Goal: Task Accomplishment & Management: Manage account settings

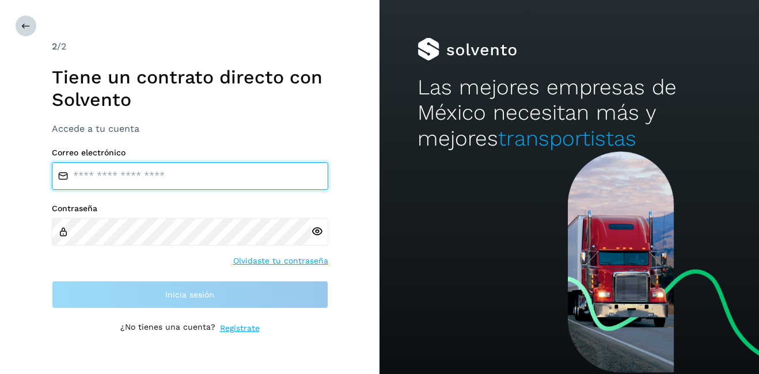
type input "**********"
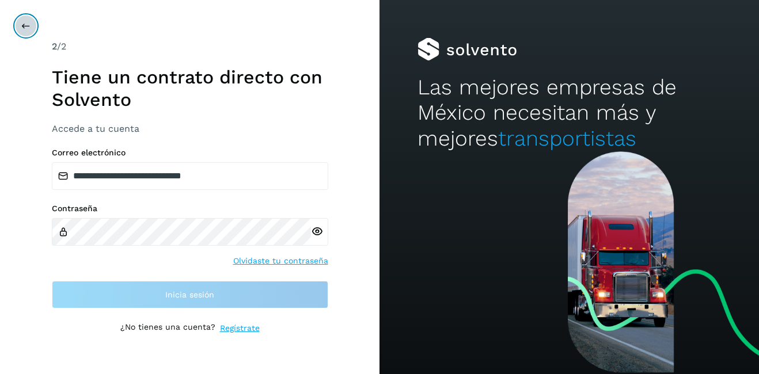
click at [24, 26] on icon at bounding box center [25, 25] width 9 height 9
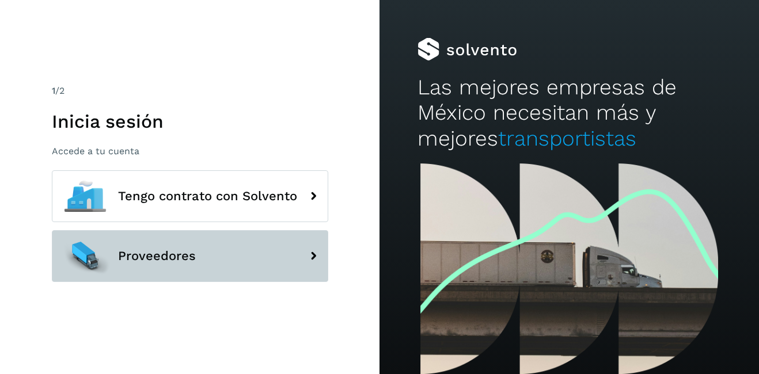
click at [151, 261] on span "Proveedores" at bounding box center [157, 256] width 78 height 14
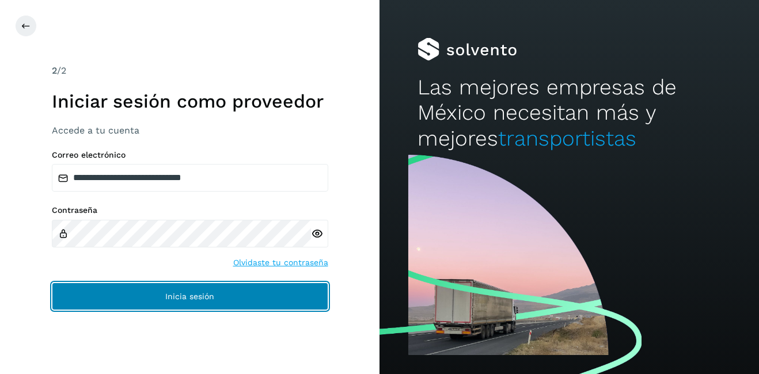
click at [211, 291] on button "Inicia sesión" at bounding box center [190, 297] width 276 height 28
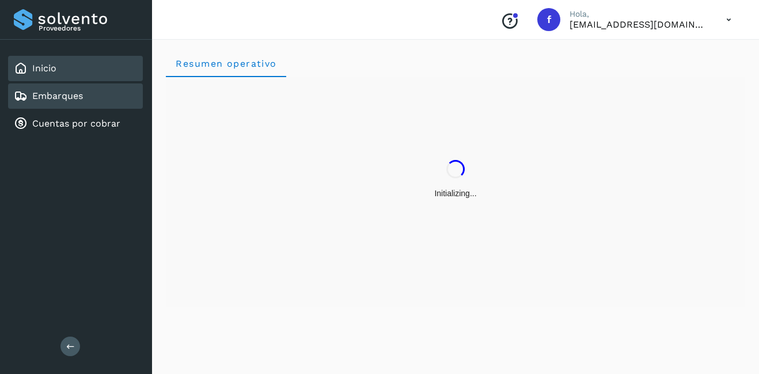
click at [83, 108] on div "Embarques" at bounding box center [75, 95] width 135 height 25
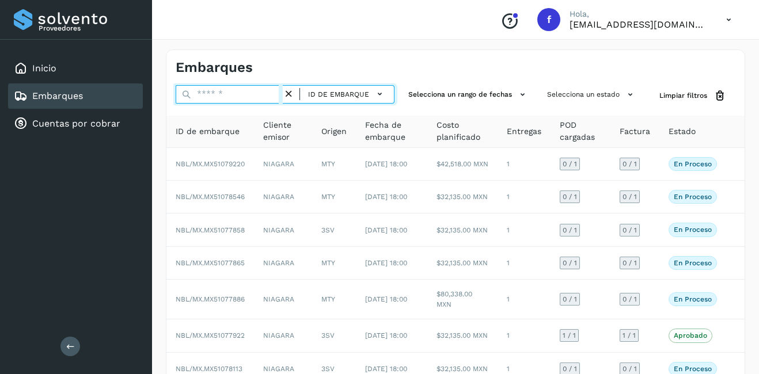
click at [271, 96] on input "text" at bounding box center [229, 94] width 107 height 18
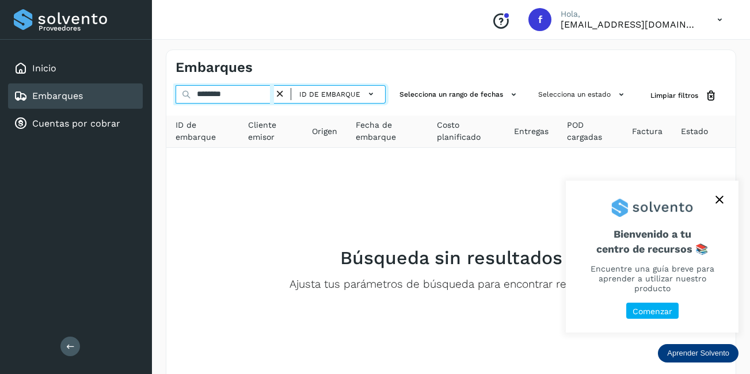
type input "********"
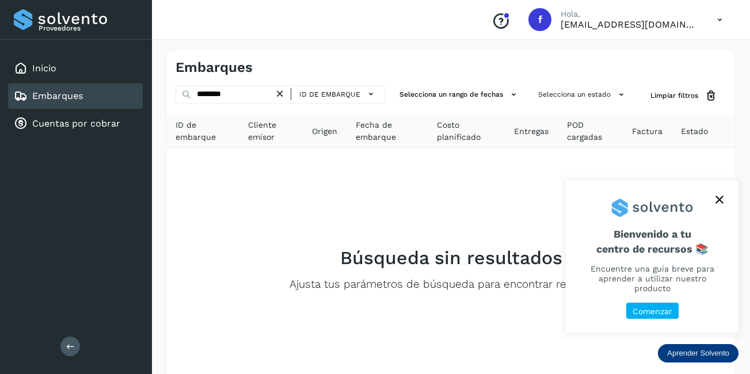
click at [723, 198] on icon "close," at bounding box center [720, 200] width 8 height 8
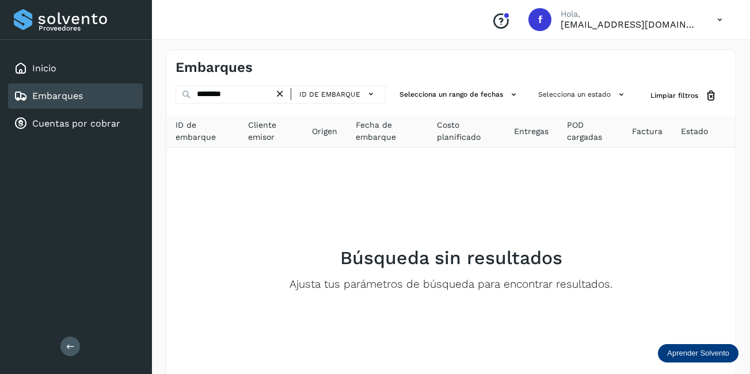
click at [276, 94] on icon at bounding box center [280, 94] width 12 height 12
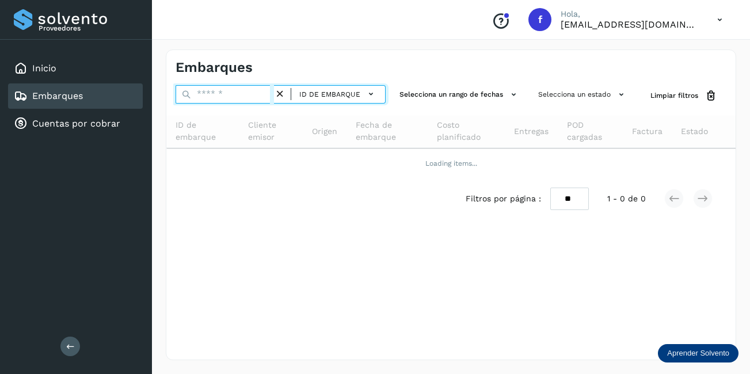
click at [231, 93] on input "text" at bounding box center [225, 94] width 98 height 18
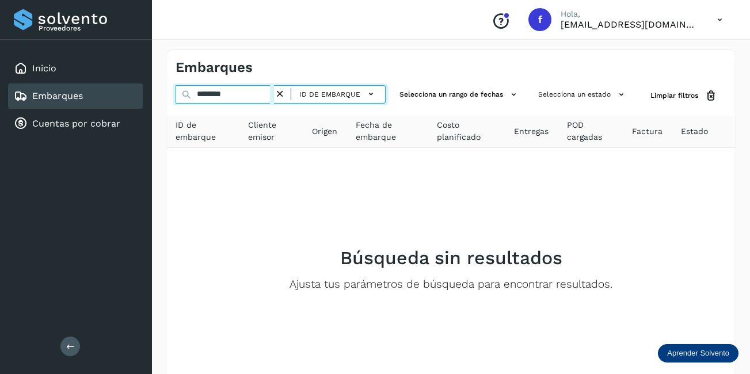
drag, startPoint x: 240, startPoint y: 98, endPoint x: 140, endPoint y: 91, distance: 100.4
click at [142, 92] on div "Proveedores Inicio Embarques Cuentas por cobrar Salir Conoce nuestros beneficio…" at bounding box center [375, 223] width 750 height 446
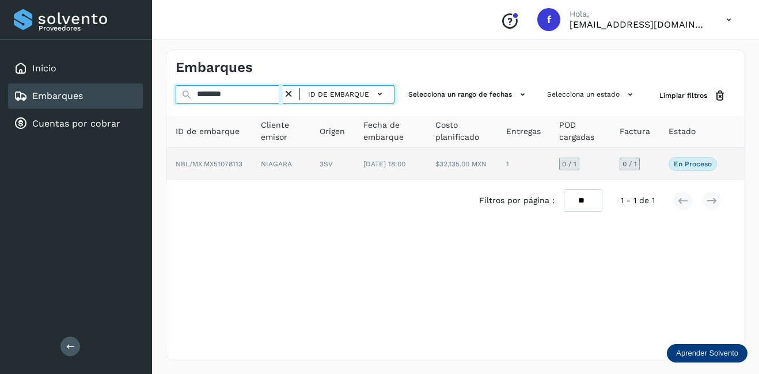
type input "********"
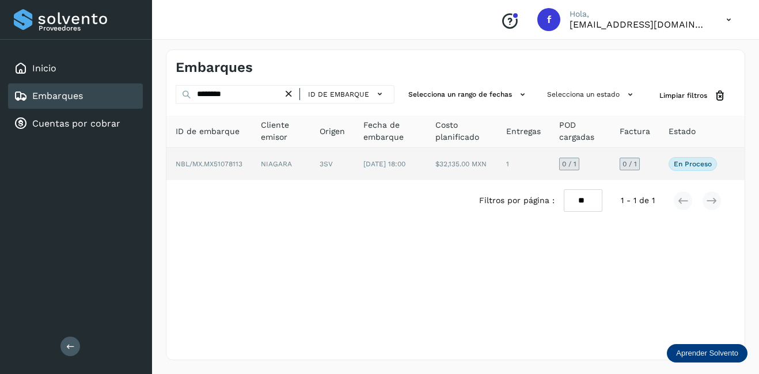
click at [284, 178] on td "NIAGARA" at bounding box center [281, 164] width 59 height 32
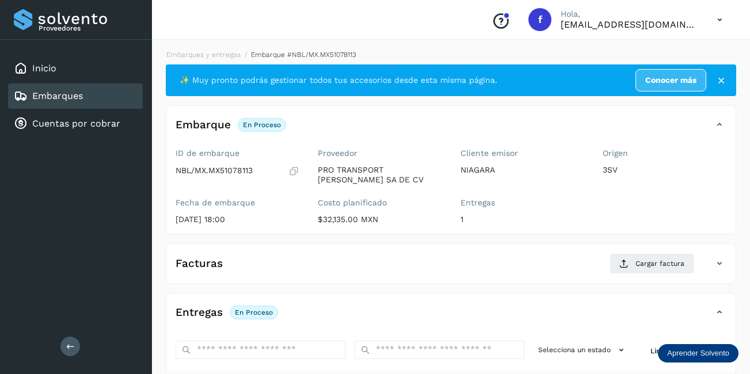
scroll to position [180, 0]
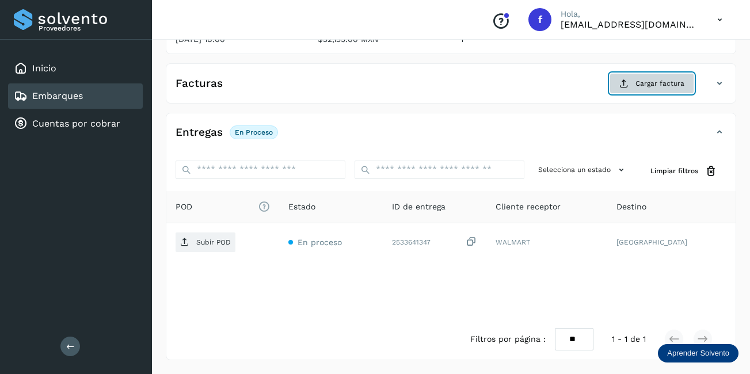
click at [668, 86] on span "Cargar factura" at bounding box center [660, 83] width 49 height 10
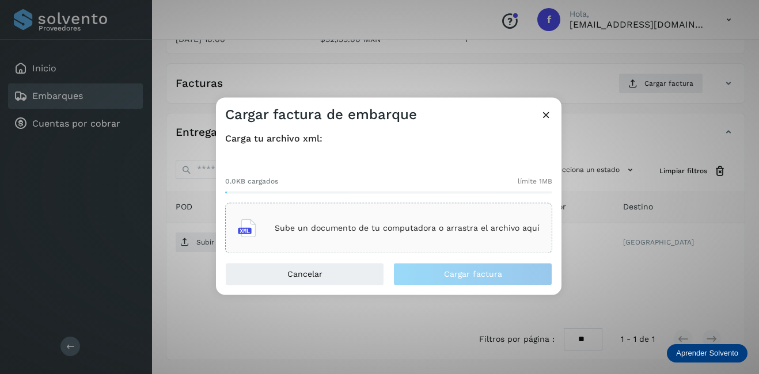
click at [347, 219] on div "Sube un documento de tu computadora o arrastra el archivo aquí" at bounding box center [389, 228] width 302 height 31
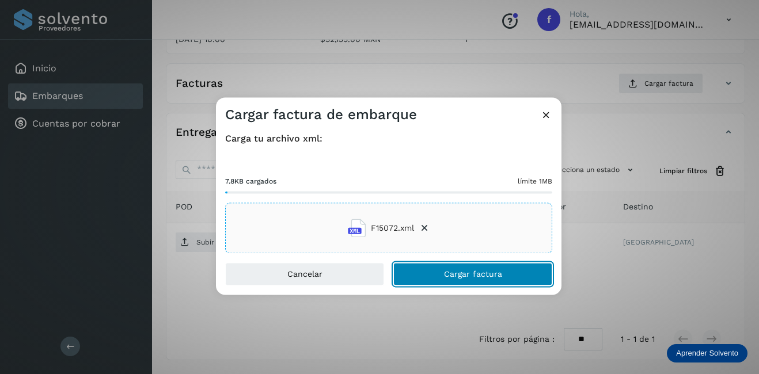
click at [490, 282] on button "Cargar factura" at bounding box center [472, 274] width 159 height 23
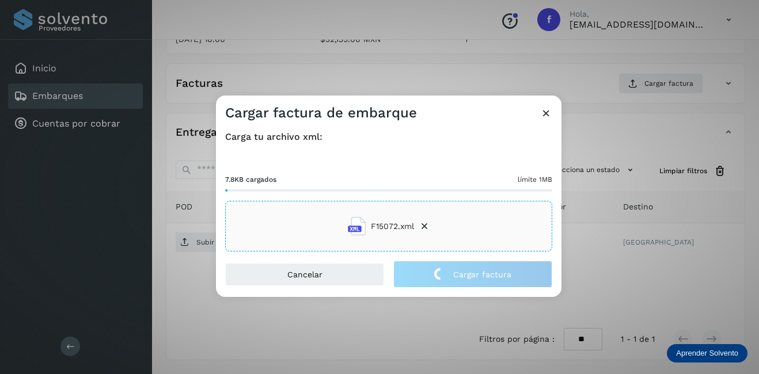
click at [663, 278] on div "Cargar factura de embarque Carga tu archivo xml: 7.8KB cargados límite 1MB F150…" at bounding box center [379, 187] width 759 height 374
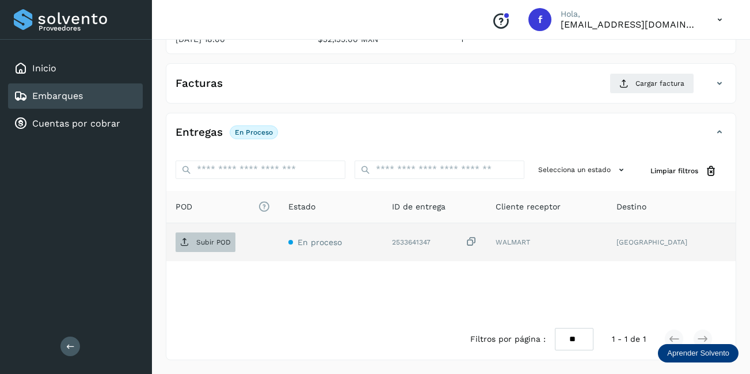
click at [199, 243] on p "Subir POD" at bounding box center [213, 242] width 35 height 8
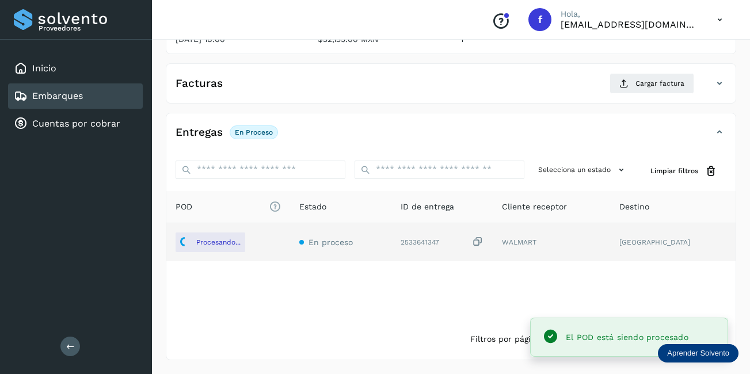
scroll to position [0, 0]
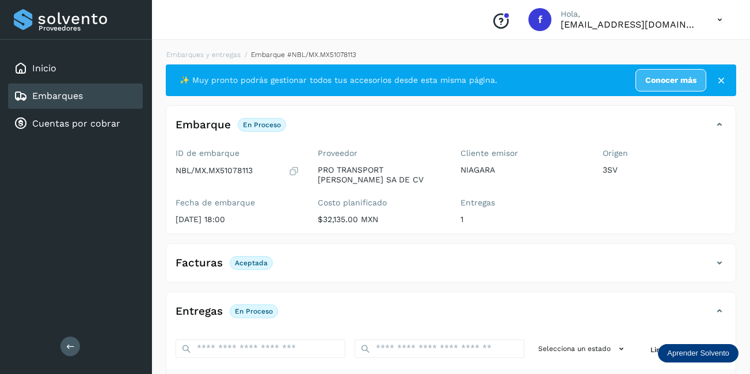
click at [72, 105] on div "Embarques" at bounding box center [75, 95] width 135 height 25
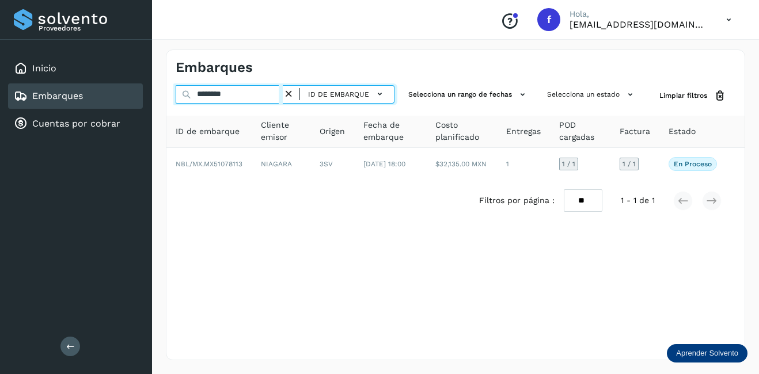
drag, startPoint x: 234, startPoint y: 95, endPoint x: 156, endPoint y: 96, distance: 78.3
click at [157, 96] on div "Embarques ******** ID de embarque Selecciona un rango de fechas Selecciona un e…" at bounding box center [455, 205] width 607 height 338
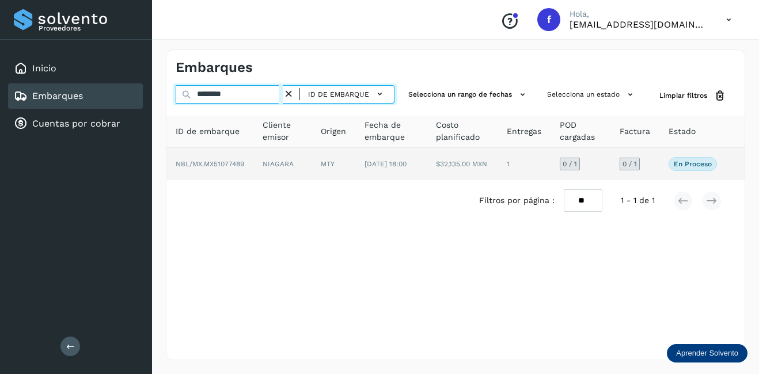
type input "********"
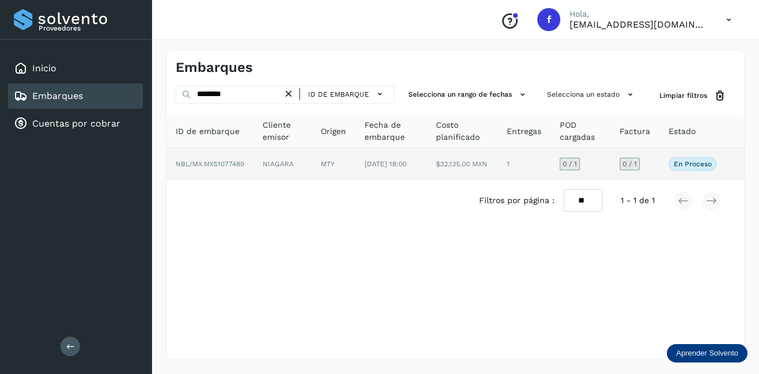
click at [522, 169] on td "1" at bounding box center [523, 164] width 53 height 32
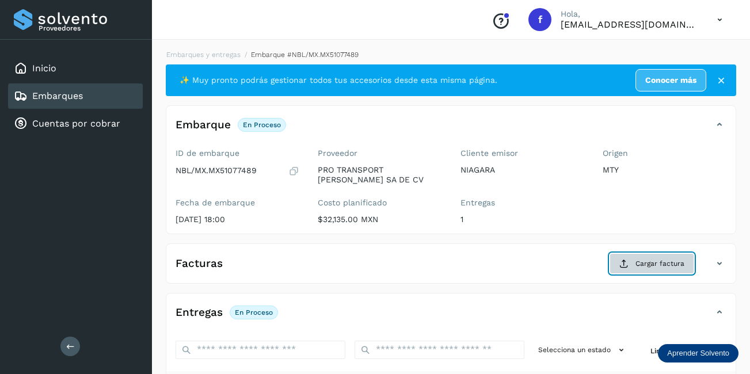
click at [653, 262] on span "Cargar factura" at bounding box center [660, 263] width 49 height 10
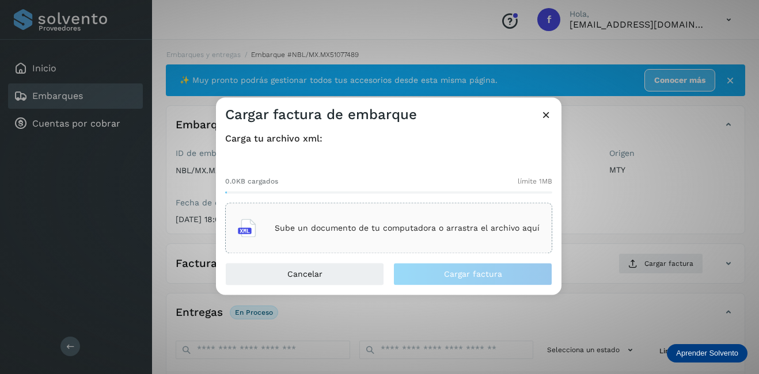
click at [437, 232] on p "Sube un documento de tu computadora o arrastra el archivo aquí" at bounding box center [407, 228] width 265 height 10
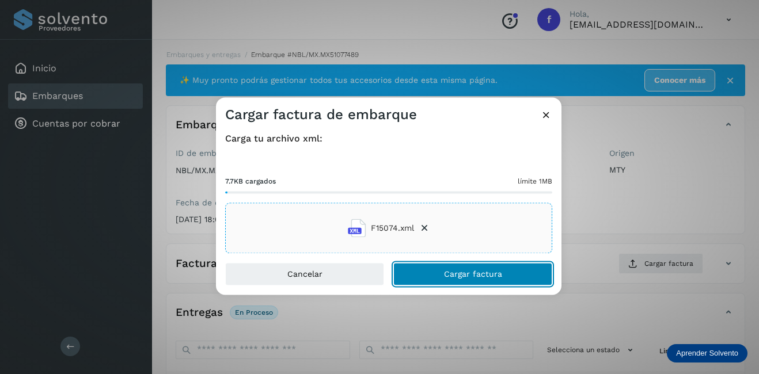
click at [477, 282] on button "Cargar factura" at bounding box center [472, 274] width 159 height 23
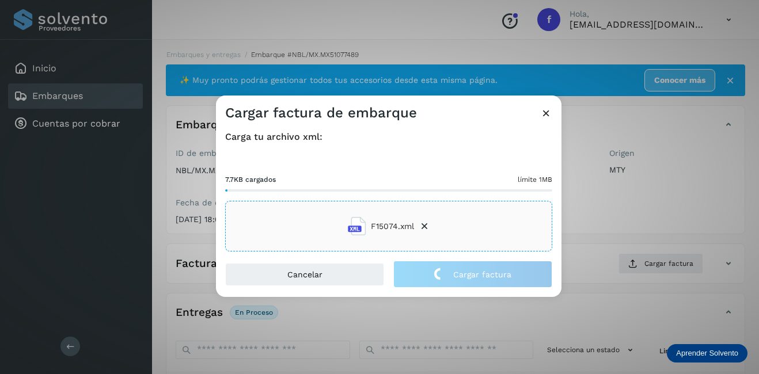
click at [622, 216] on div "Cargar factura de embarque Carga tu archivo xml: 7.7KB cargados límite 1MB F150…" at bounding box center [379, 187] width 759 height 374
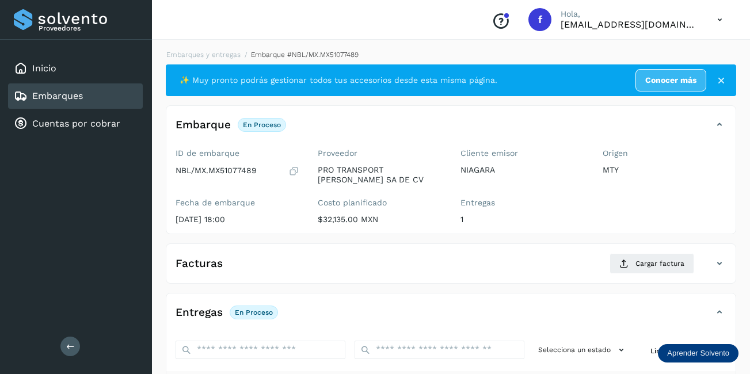
scroll to position [115, 0]
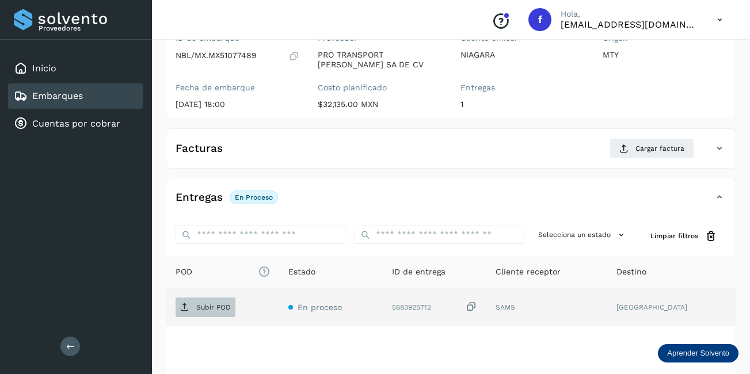
click at [219, 304] on p "Subir POD" at bounding box center [213, 307] width 35 height 8
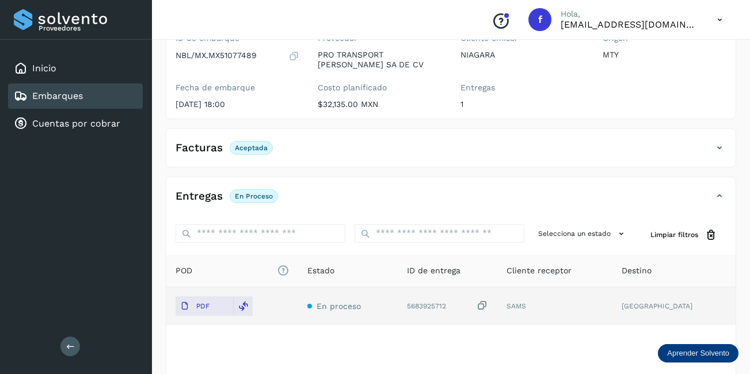
click at [104, 102] on div "Embarques" at bounding box center [75, 95] width 135 height 25
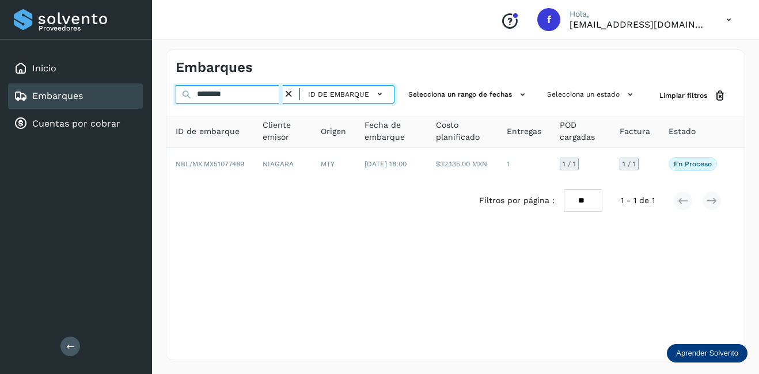
drag, startPoint x: 243, startPoint y: 91, endPoint x: 151, endPoint y: 98, distance: 91.8
click at [161, 98] on div "Embarques ******** ID de embarque Selecciona un rango de fechas Selecciona un e…" at bounding box center [455, 205] width 607 height 338
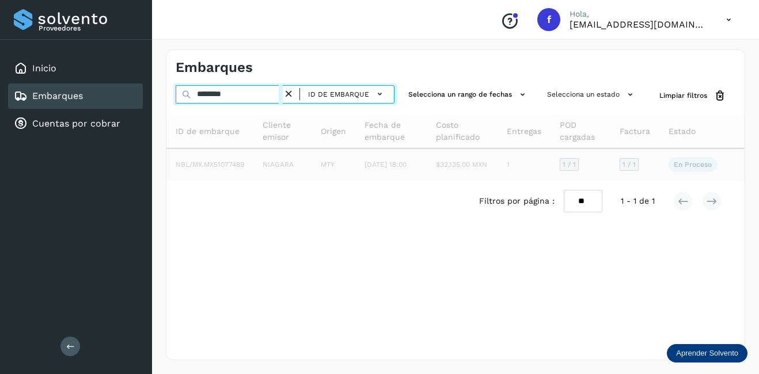
type input "********"
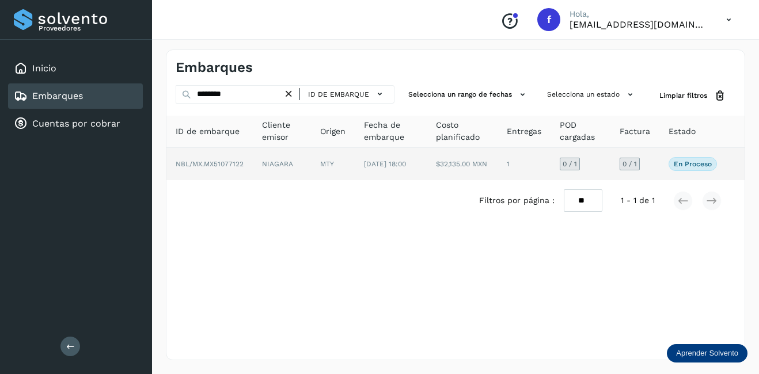
click at [242, 168] on span "NBL/MX.MX51077122" at bounding box center [210, 164] width 68 height 8
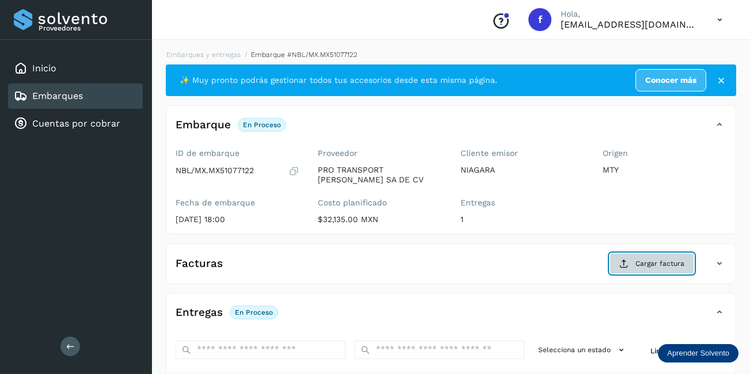
click at [676, 264] on span "Cargar factura" at bounding box center [660, 263] width 49 height 10
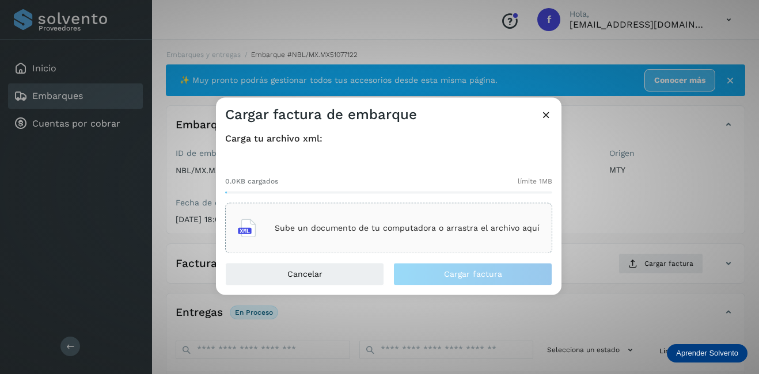
click at [448, 223] on div "Sube un documento de tu computadora o arrastra el archivo aquí" at bounding box center [389, 228] width 302 height 31
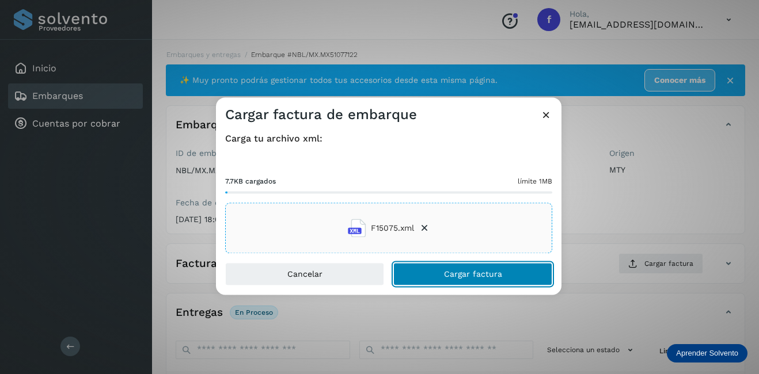
click at [469, 277] on span "Cargar factura" at bounding box center [473, 275] width 58 height 8
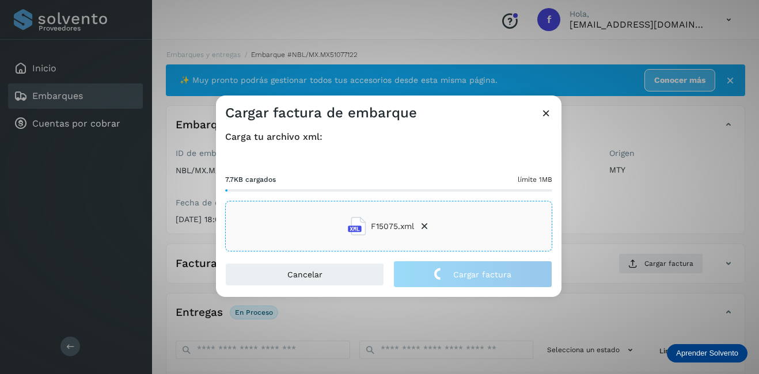
click at [711, 216] on div "Cargar factura de embarque Carga tu archivo xml: 7.7KB cargados límite 1MB F150…" at bounding box center [379, 187] width 759 height 374
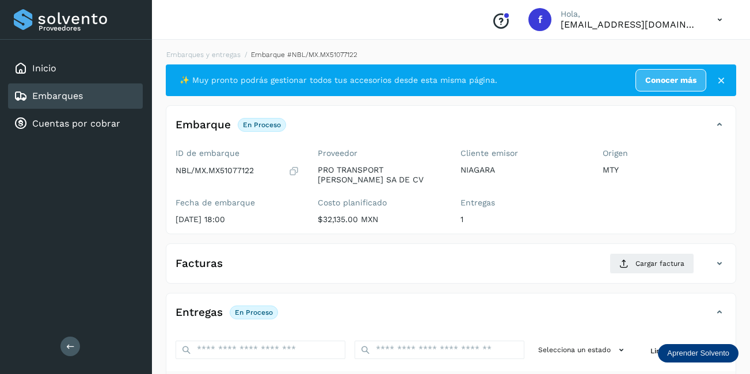
scroll to position [180, 0]
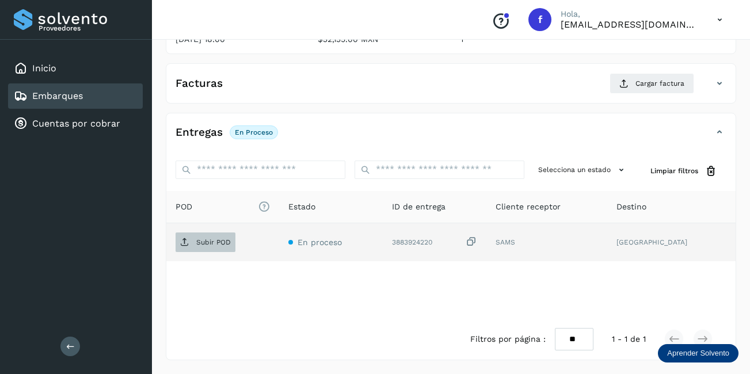
click at [224, 243] on p "Subir POD" at bounding box center [213, 242] width 35 height 8
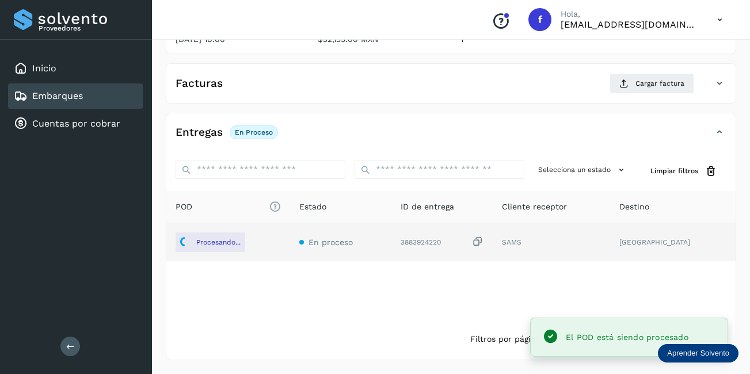
click at [89, 99] on div "Embarques" at bounding box center [75, 95] width 135 height 25
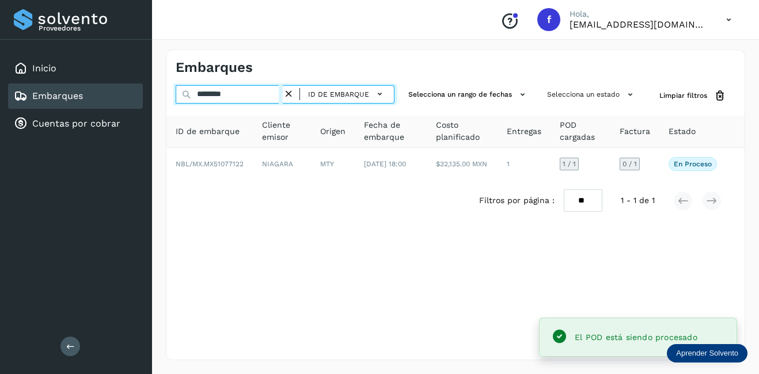
click at [250, 98] on input "********" at bounding box center [229, 94] width 107 height 18
drag, startPoint x: 250, startPoint y: 98, endPoint x: 109, endPoint y: 93, distance: 141.1
click at [109, 94] on div "Proveedores Inicio Embarques Cuentas por cobrar Salir Conoce nuestros beneficio…" at bounding box center [379, 187] width 759 height 374
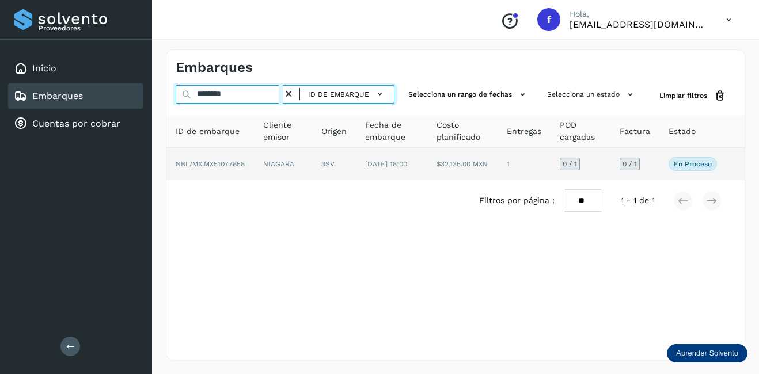
type input "********"
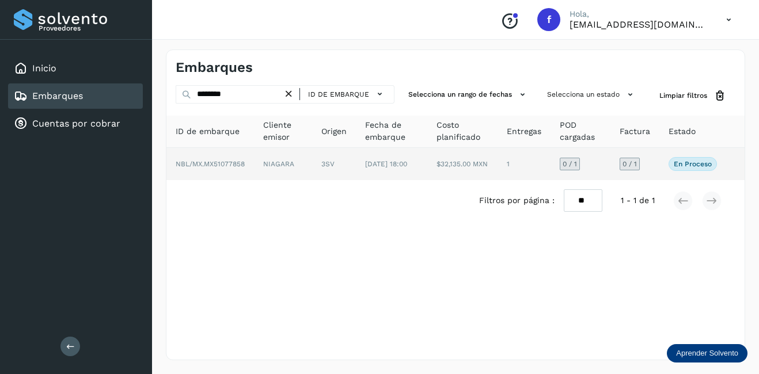
click at [383, 165] on span "[DATE] 18:00" at bounding box center [386, 164] width 42 height 8
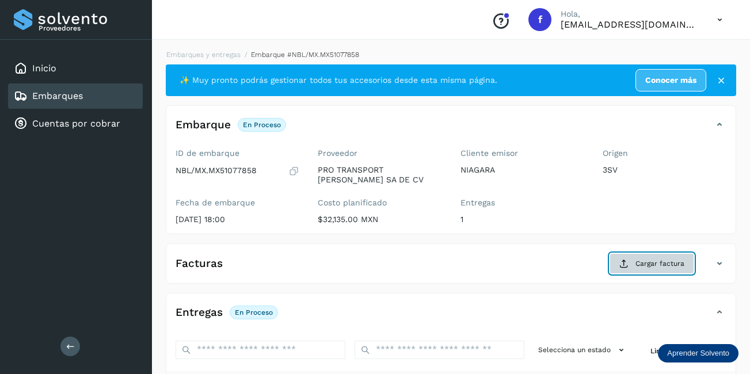
click at [673, 267] on span "Cargar factura" at bounding box center [660, 263] width 49 height 10
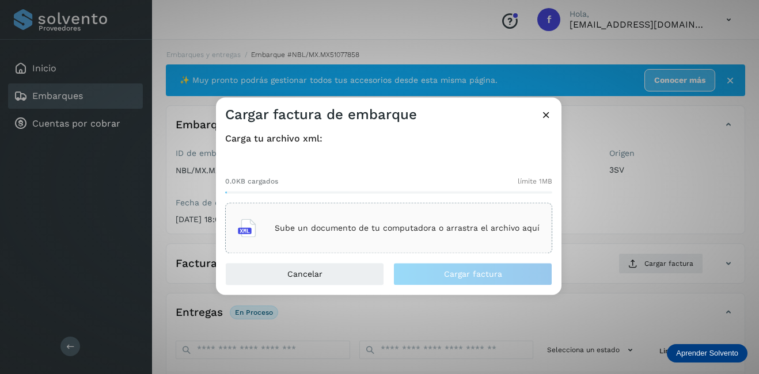
click at [442, 219] on div "Sube un documento de tu computadora o arrastra el archivo aquí" at bounding box center [389, 228] width 302 height 31
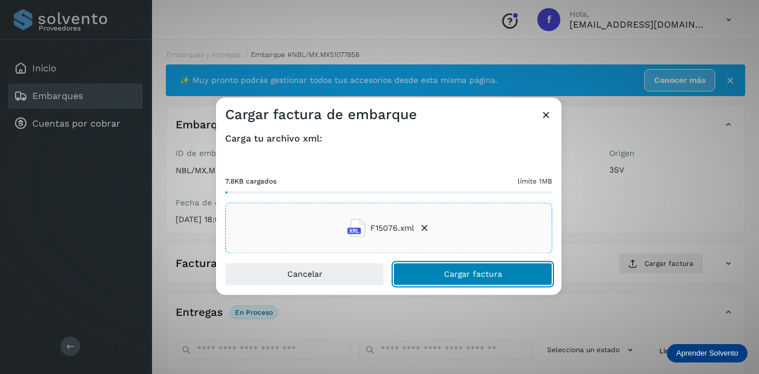
click at [462, 277] on span "Cargar factura" at bounding box center [473, 275] width 58 height 8
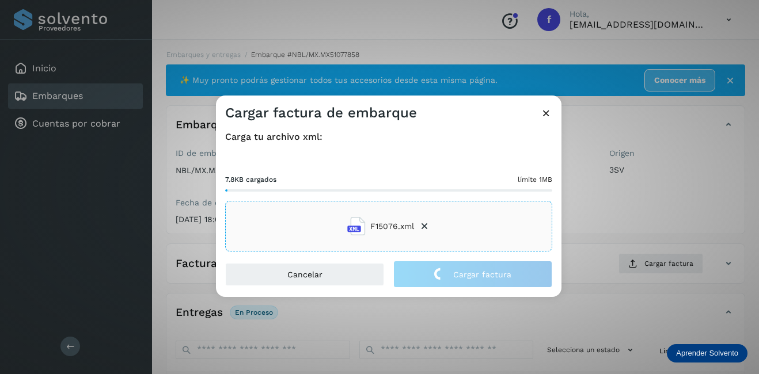
click at [609, 224] on div "Cargar factura de embarque Carga tu archivo xml: 7.8KB cargados límite 1MB F150…" at bounding box center [379, 187] width 759 height 374
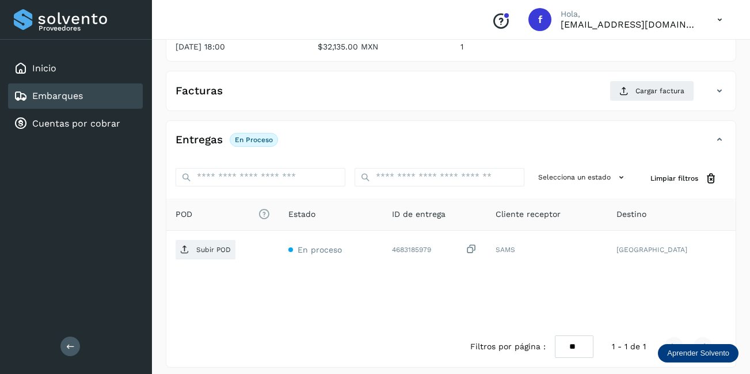
scroll to position [180, 0]
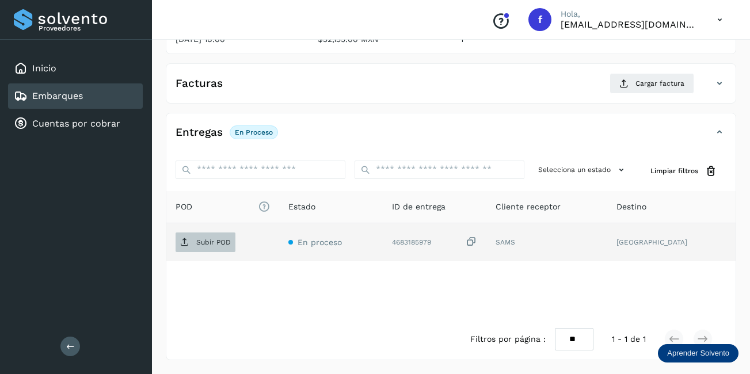
click at [199, 239] on p "Subir POD" at bounding box center [213, 242] width 35 height 8
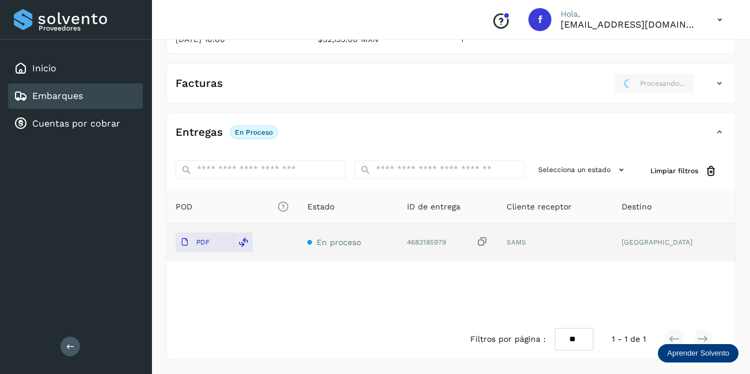
click at [496, 77] on div "Facturas Procesando..." at bounding box center [439, 83] width 546 height 21
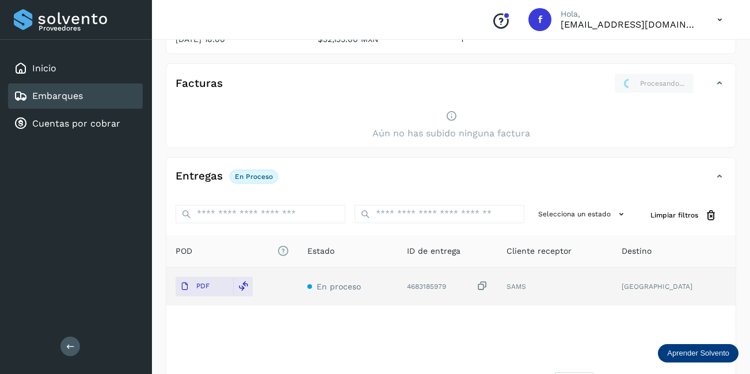
scroll to position [7, 0]
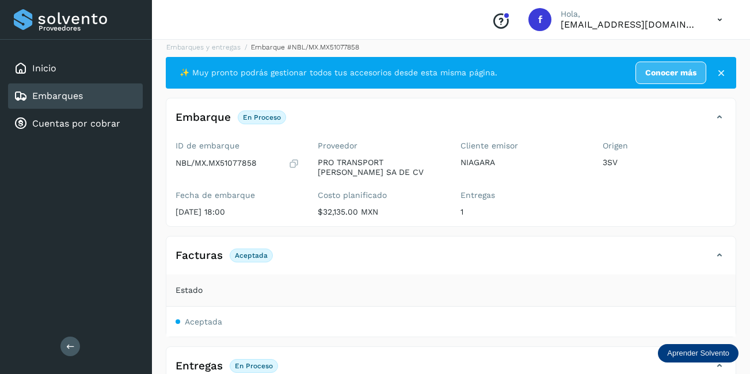
click at [128, 97] on div "Embarques" at bounding box center [75, 95] width 135 height 25
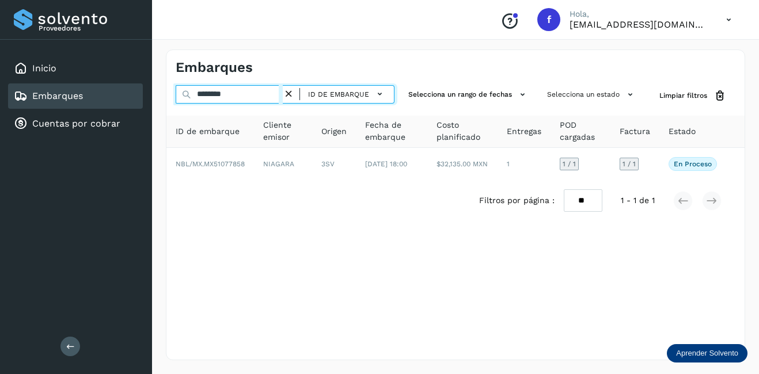
drag, startPoint x: 262, startPoint y: 98, endPoint x: 155, endPoint y: 94, distance: 106.6
click at [155, 94] on div "Embarques ******** ID de embarque Selecciona un rango de fechas Selecciona un e…" at bounding box center [455, 205] width 607 height 338
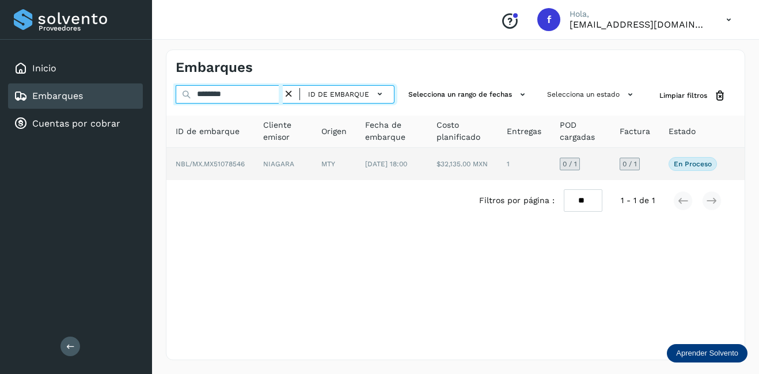
type input "********"
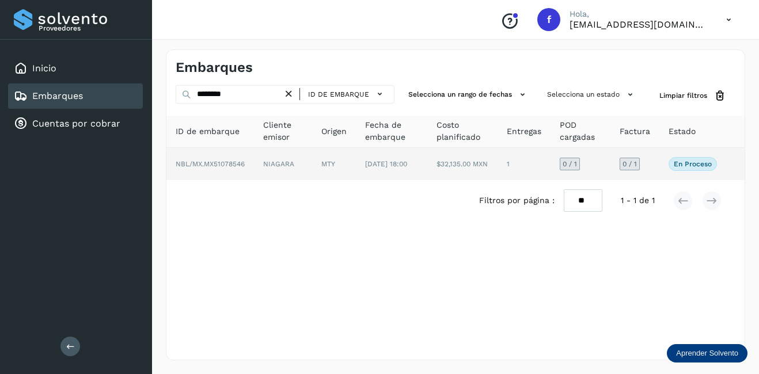
click at [319, 170] on td "MTY" at bounding box center [334, 164] width 44 height 32
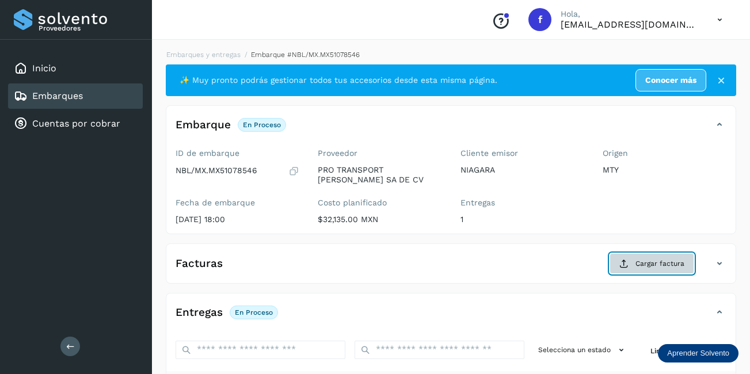
click at [677, 262] on span "Cargar factura" at bounding box center [660, 263] width 49 height 10
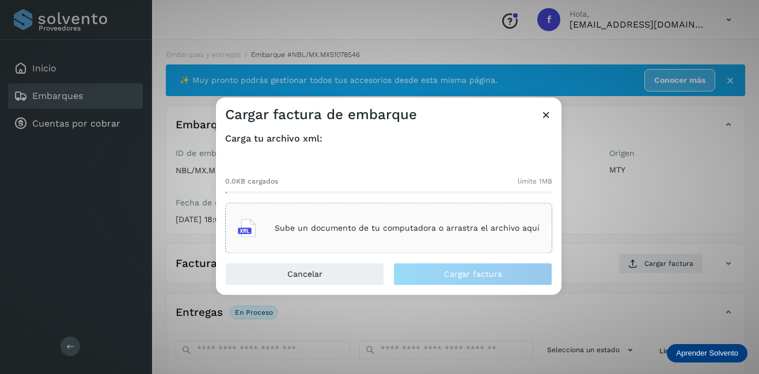
click at [439, 226] on p "Sube un documento de tu computadora o arrastra el archivo aquí" at bounding box center [407, 228] width 265 height 10
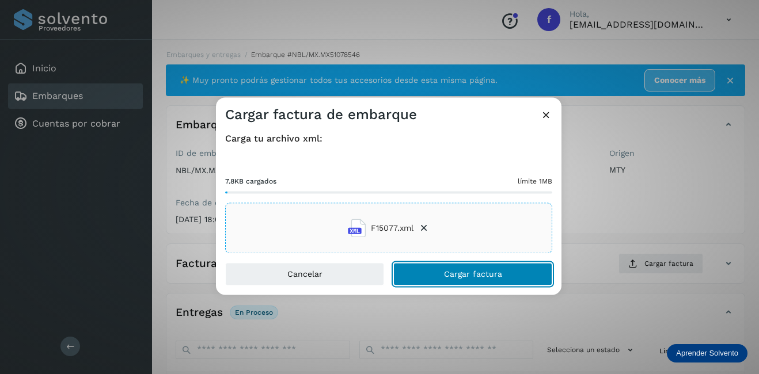
drag, startPoint x: 486, startPoint y: 270, endPoint x: 562, endPoint y: 261, distance: 76.5
click at [487, 271] on span "Cargar factura" at bounding box center [473, 275] width 58 height 8
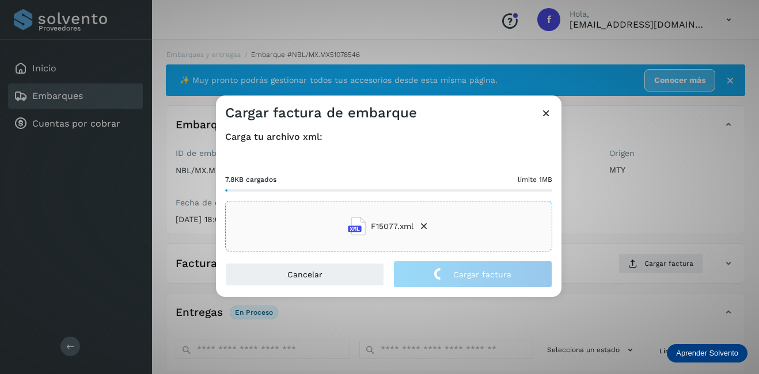
click at [592, 226] on div "Cargar factura de embarque Carga tu archivo xml: 7.8KB cargados límite 1MB F150…" at bounding box center [379, 187] width 759 height 374
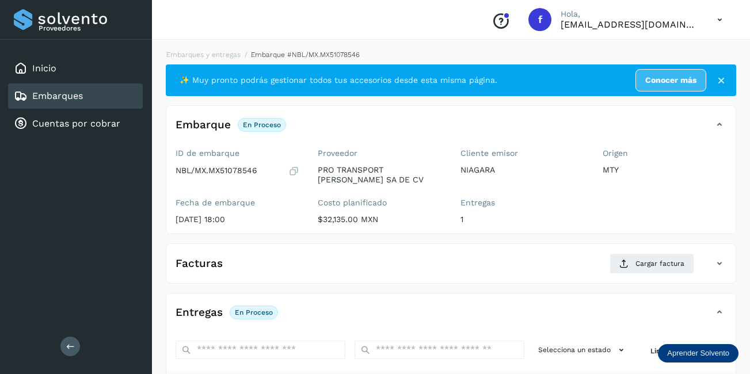
scroll to position [173, 0]
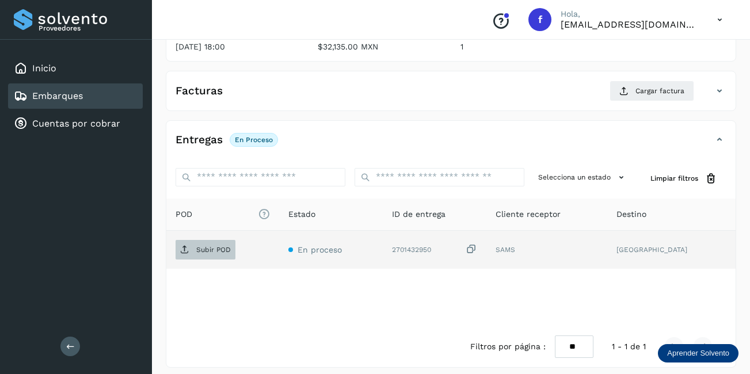
click at [194, 250] on span "Subir POD" at bounding box center [206, 250] width 60 height 18
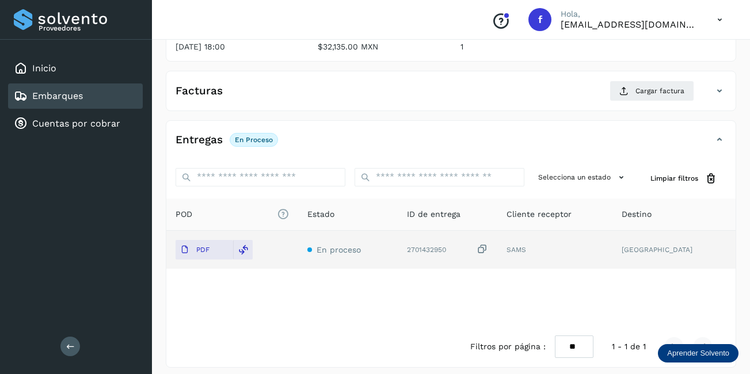
scroll to position [58, 0]
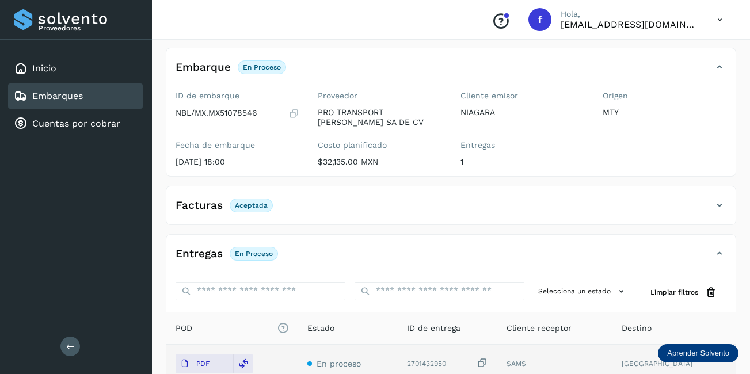
click at [102, 98] on div "Embarques" at bounding box center [75, 95] width 135 height 25
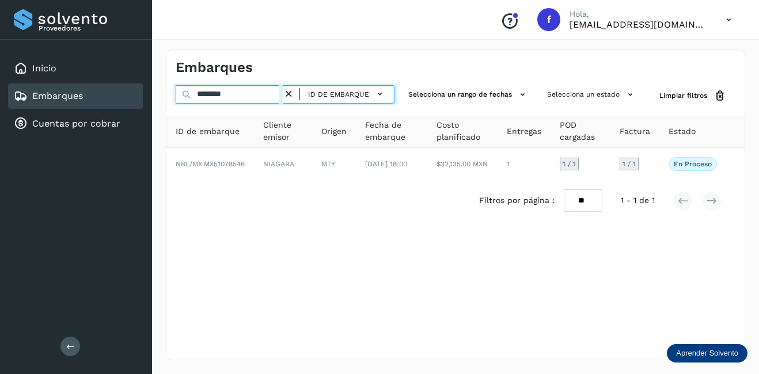
drag, startPoint x: 253, startPoint y: 97, endPoint x: 155, endPoint y: 112, distance: 98.5
click at [151, 104] on div "Proveedores Inicio Embarques Cuentas por cobrar Salir Conoce nuestros beneficio…" at bounding box center [379, 187] width 759 height 374
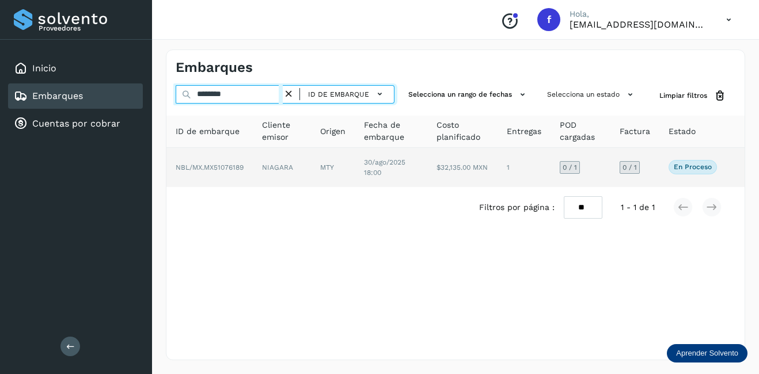
type input "********"
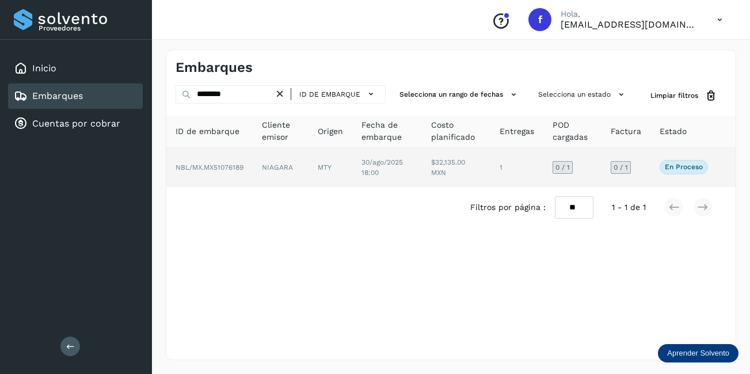
click at [294, 163] on td "NIAGARA" at bounding box center [281, 167] width 56 height 39
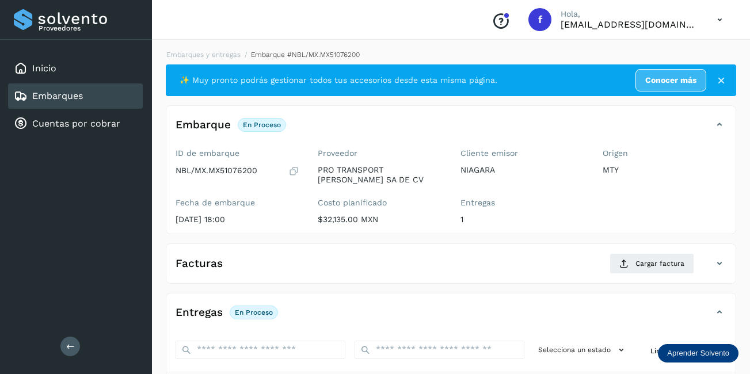
click at [73, 87] on div "Embarques" at bounding box center [75, 95] width 135 height 25
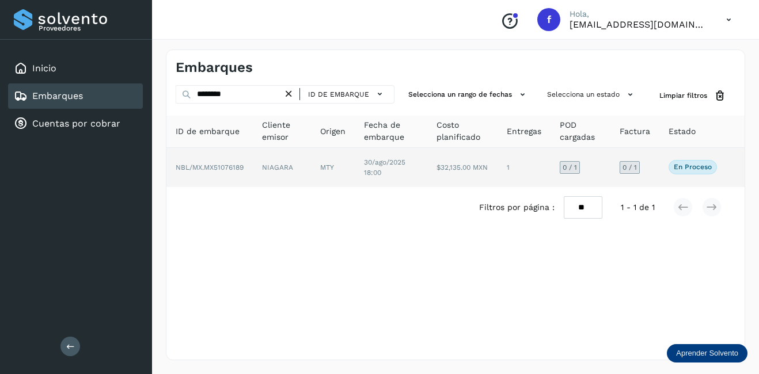
click at [245, 167] on td "NBL/MX.MX51076189" at bounding box center [209, 167] width 86 height 39
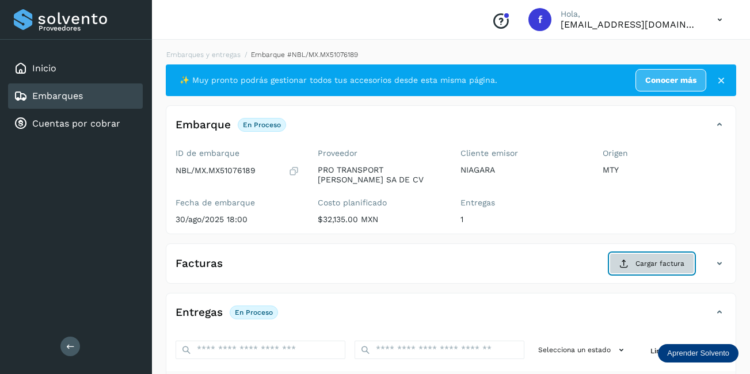
click at [673, 272] on button "Cargar factura" at bounding box center [652, 263] width 85 height 21
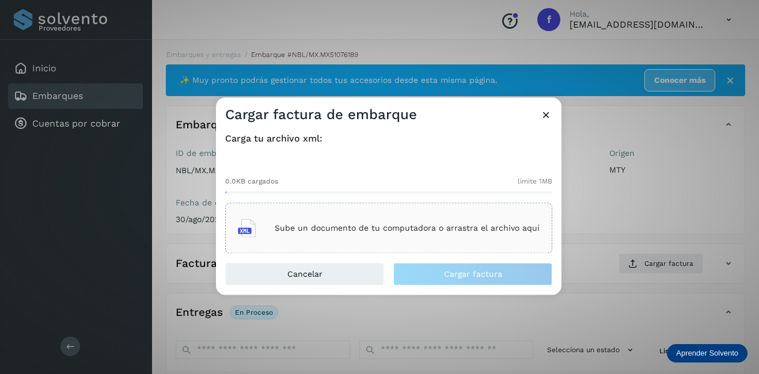
click at [376, 222] on div "Sube un documento de tu computadora o arrastra el archivo aquí" at bounding box center [389, 228] width 302 height 31
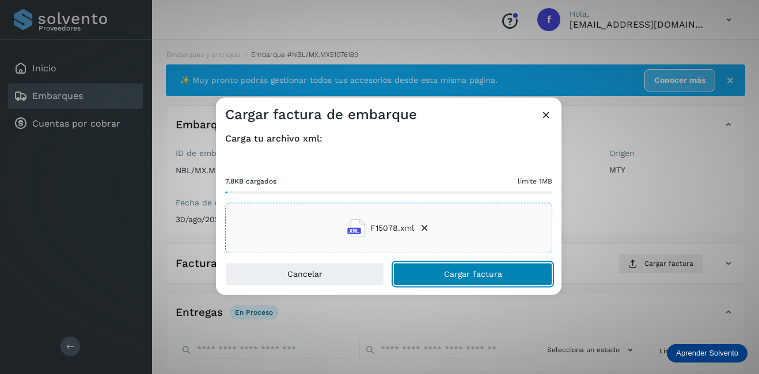
click at [466, 273] on span "Cargar factura" at bounding box center [473, 275] width 58 height 8
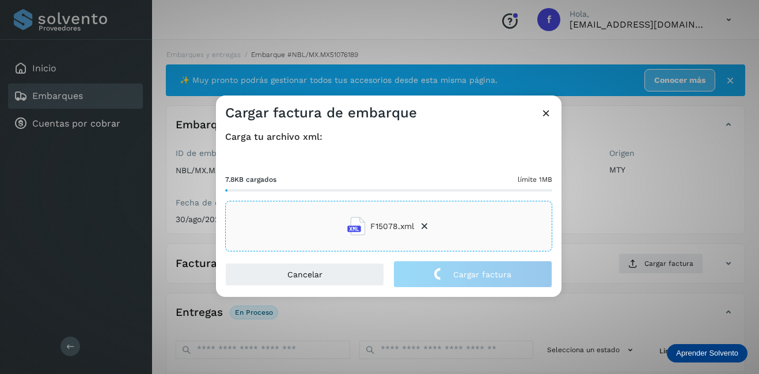
click at [679, 238] on div "Cargar factura de embarque Carga tu archivo xml: 7.8KB cargados límite 1MB F150…" at bounding box center [379, 187] width 759 height 374
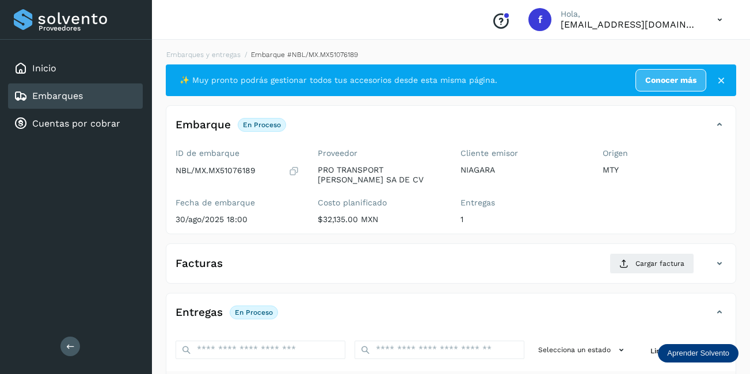
scroll to position [180, 0]
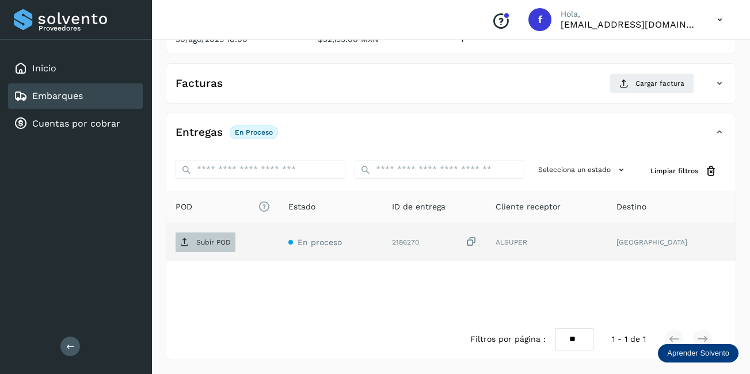
click at [205, 237] on span "Subir POD" at bounding box center [206, 242] width 60 height 18
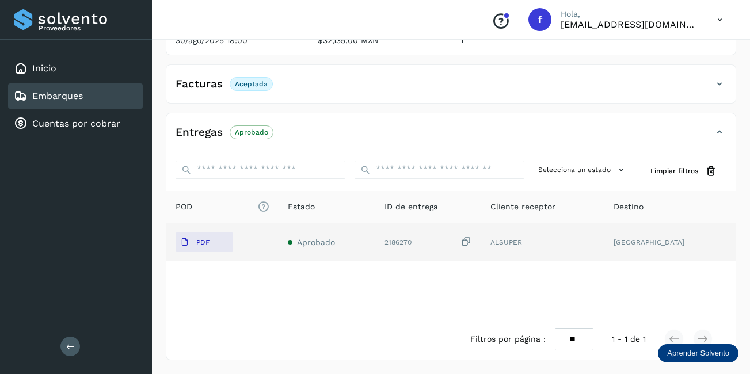
scroll to position [179, 0]
click at [106, 100] on div "Embarques" at bounding box center [75, 95] width 135 height 25
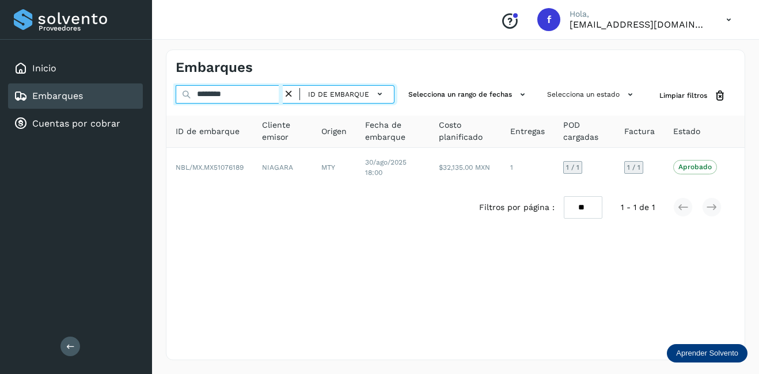
drag, startPoint x: 237, startPoint y: 97, endPoint x: 197, endPoint y: 97, distance: 39.7
click at [197, 97] on input "********" at bounding box center [229, 94] width 107 height 18
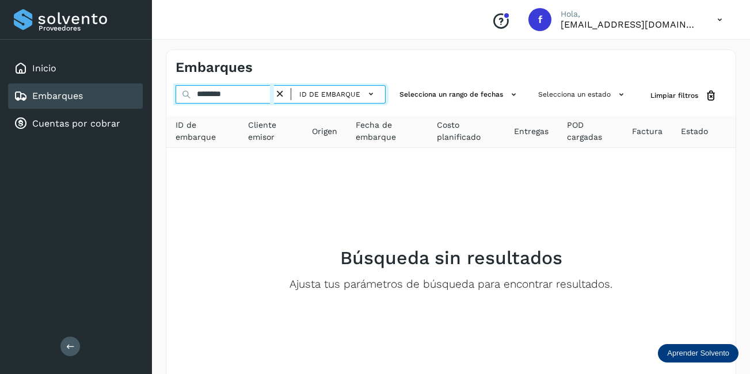
type input "********"
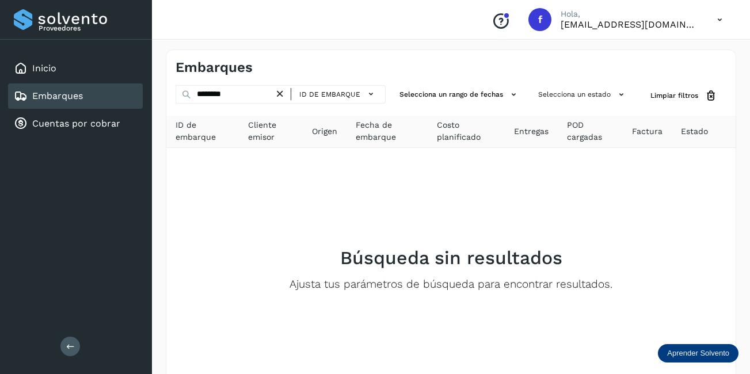
click at [280, 92] on icon at bounding box center [280, 94] width 12 height 12
